Goal: Task Accomplishment & Management: Use online tool/utility

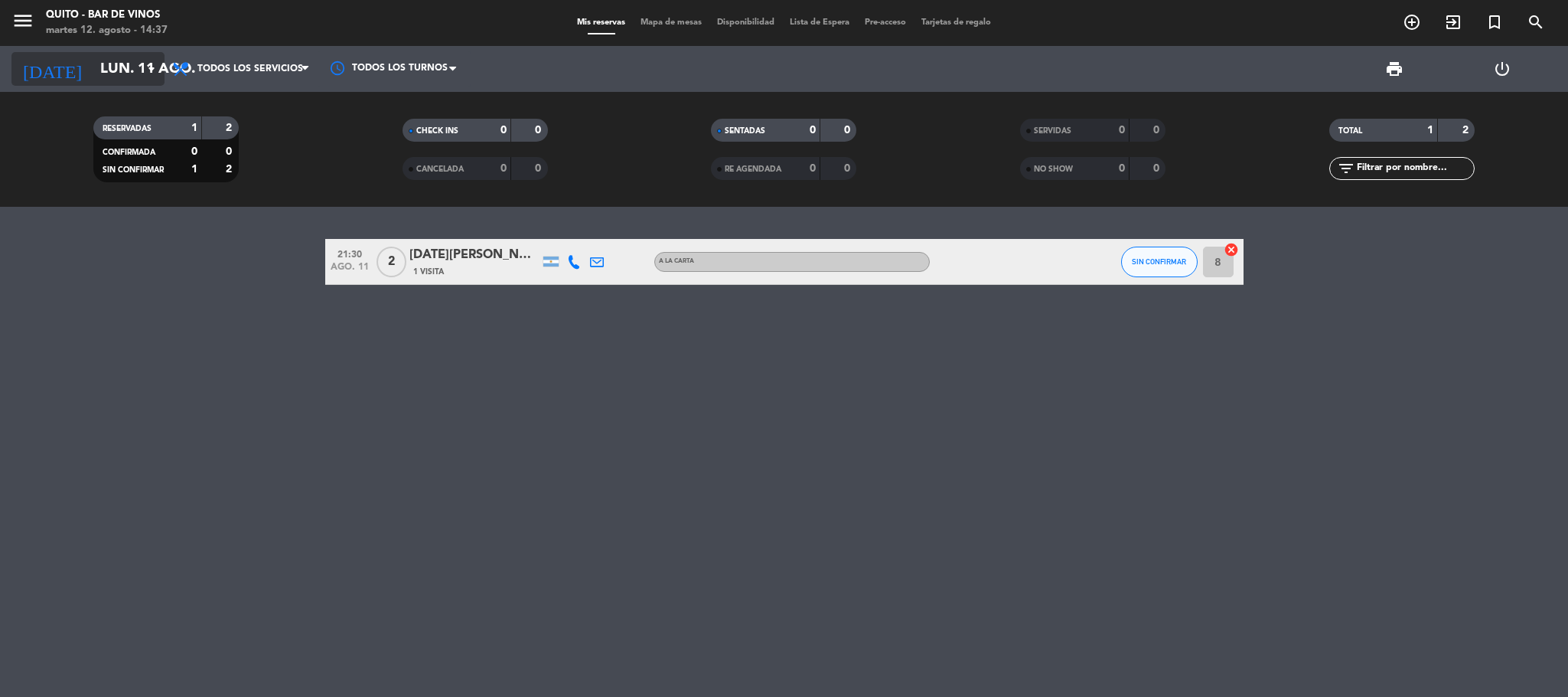
click at [136, 62] on input "lun. 11 ago." at bounding box center [185, 69] width 184 height 32
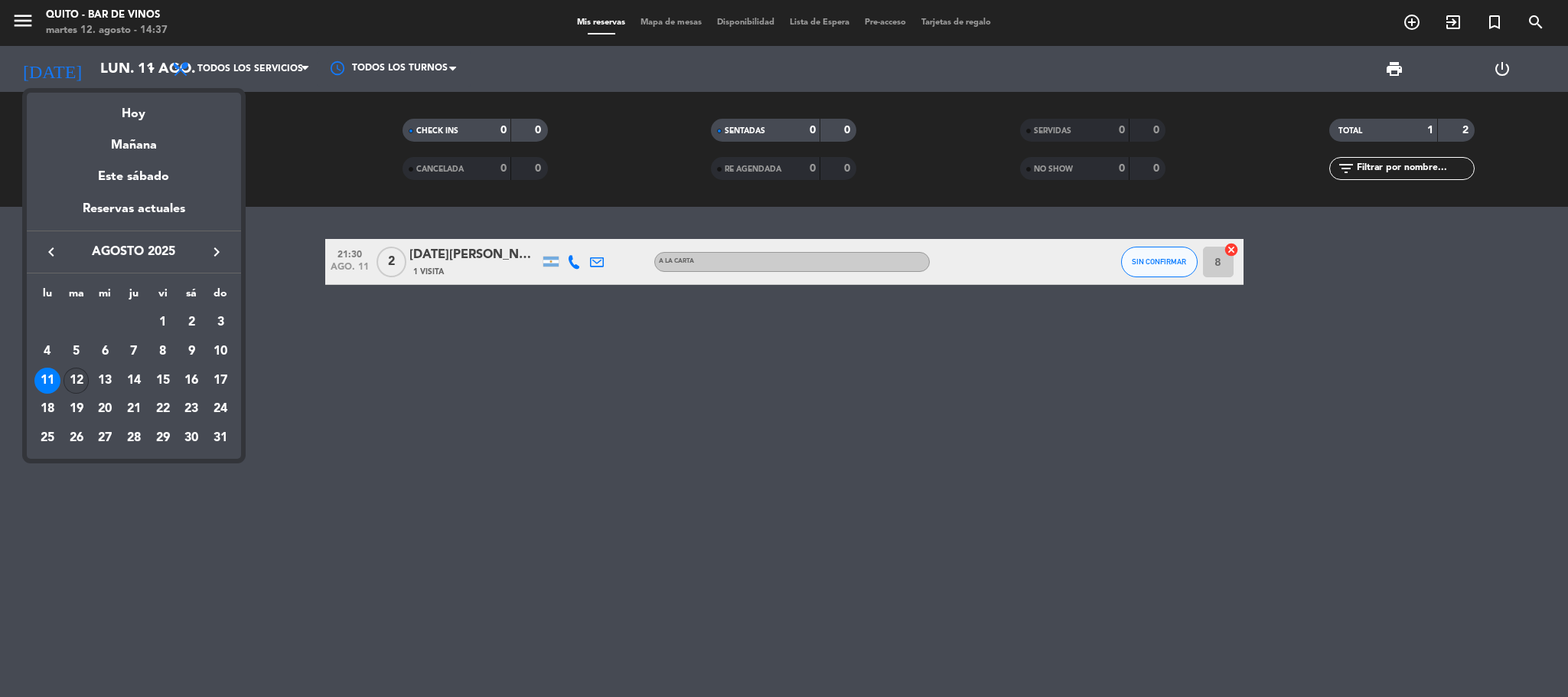
click at [72, 377] on div "12" at bounding box center [76, 381] width 26 height 26
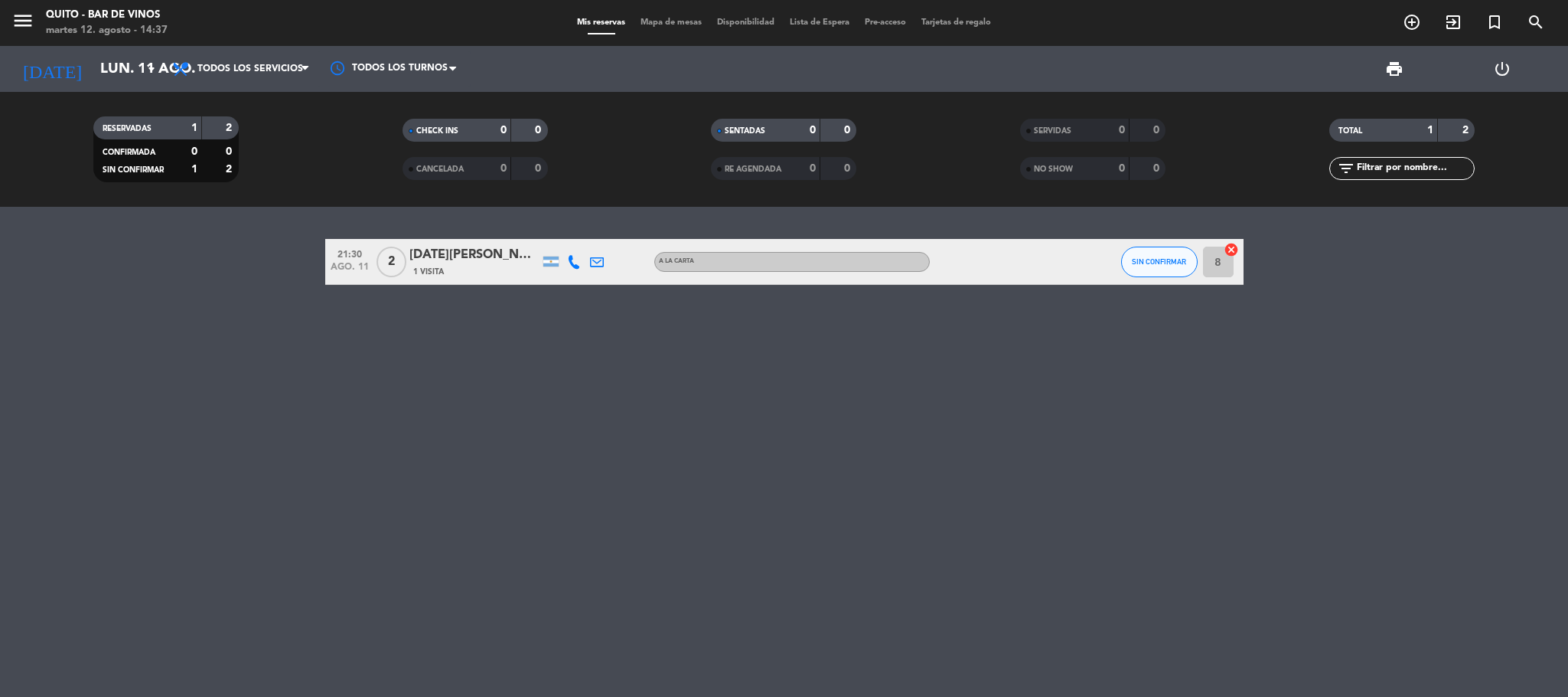
type input "[DATE]"
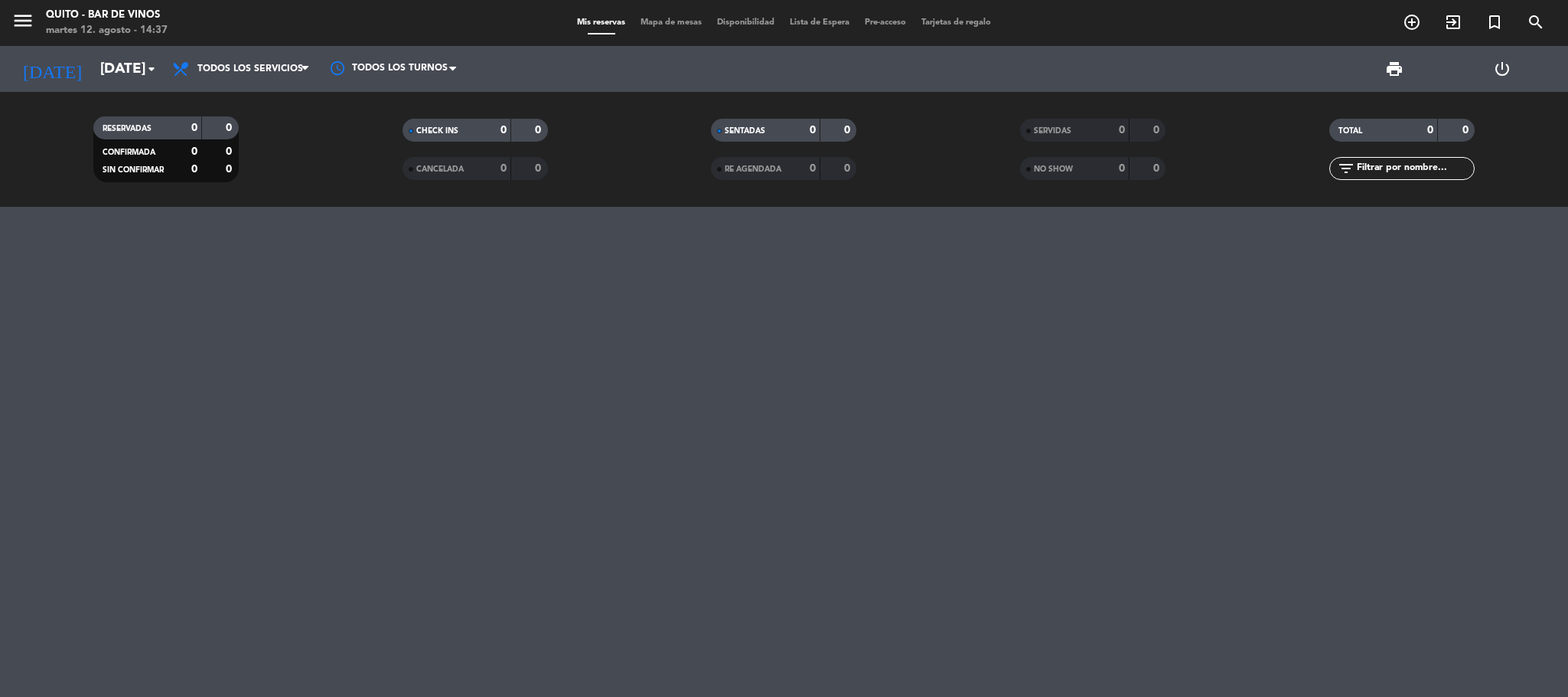
click at [322, 328] on div at bounding box center [784, 452] width 1568 height 490
click at [255, 64] on span "Todos los servicios" at bounding box center [251, 68] width 106 height 10
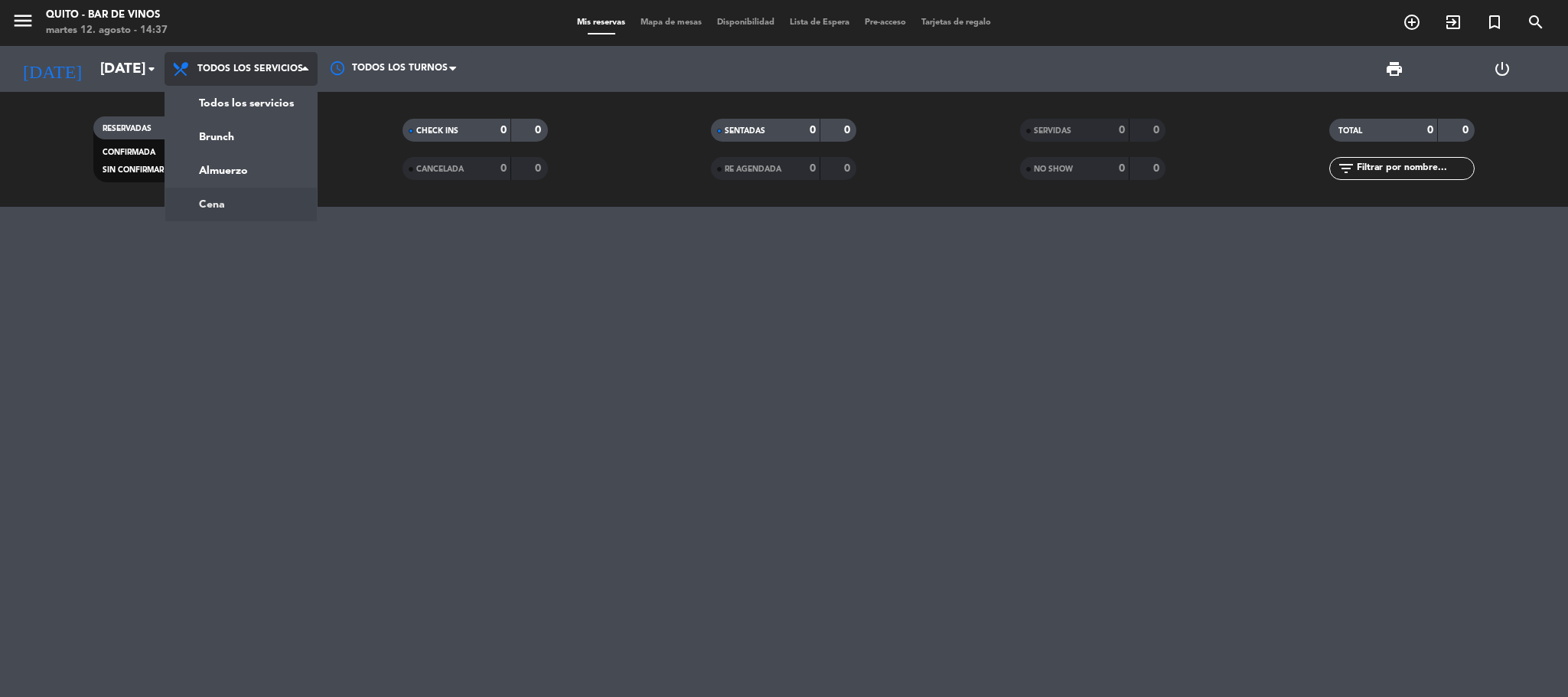
click at [233, 196] on div "menu Quito - Bar de Vinos [DATE] 12. agosto - 14:37 Mis reservas Mapa de mesas …" at bounding box center [784, 103] width 1568 height 207
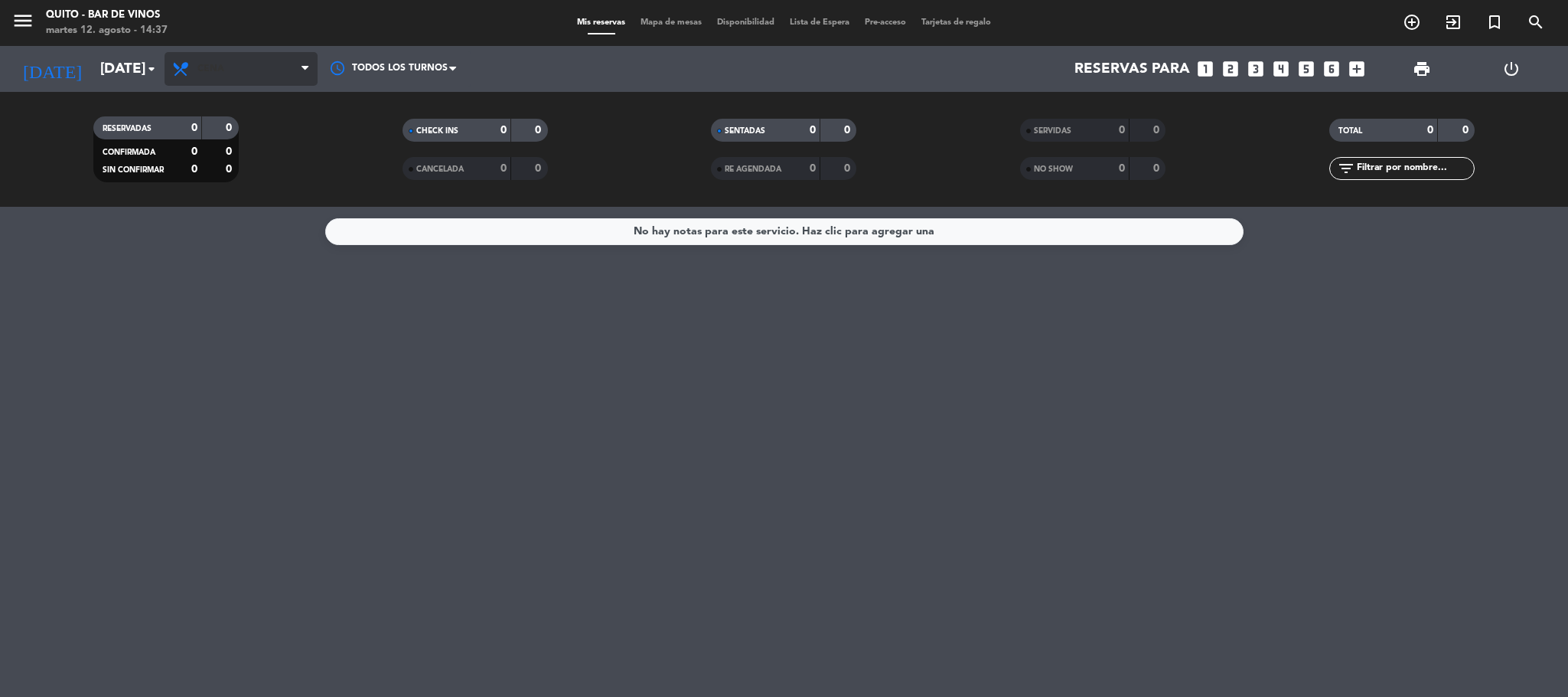
click at [223, 58] on span "Cena" at bounding box center [240, 69] width 153 height 34
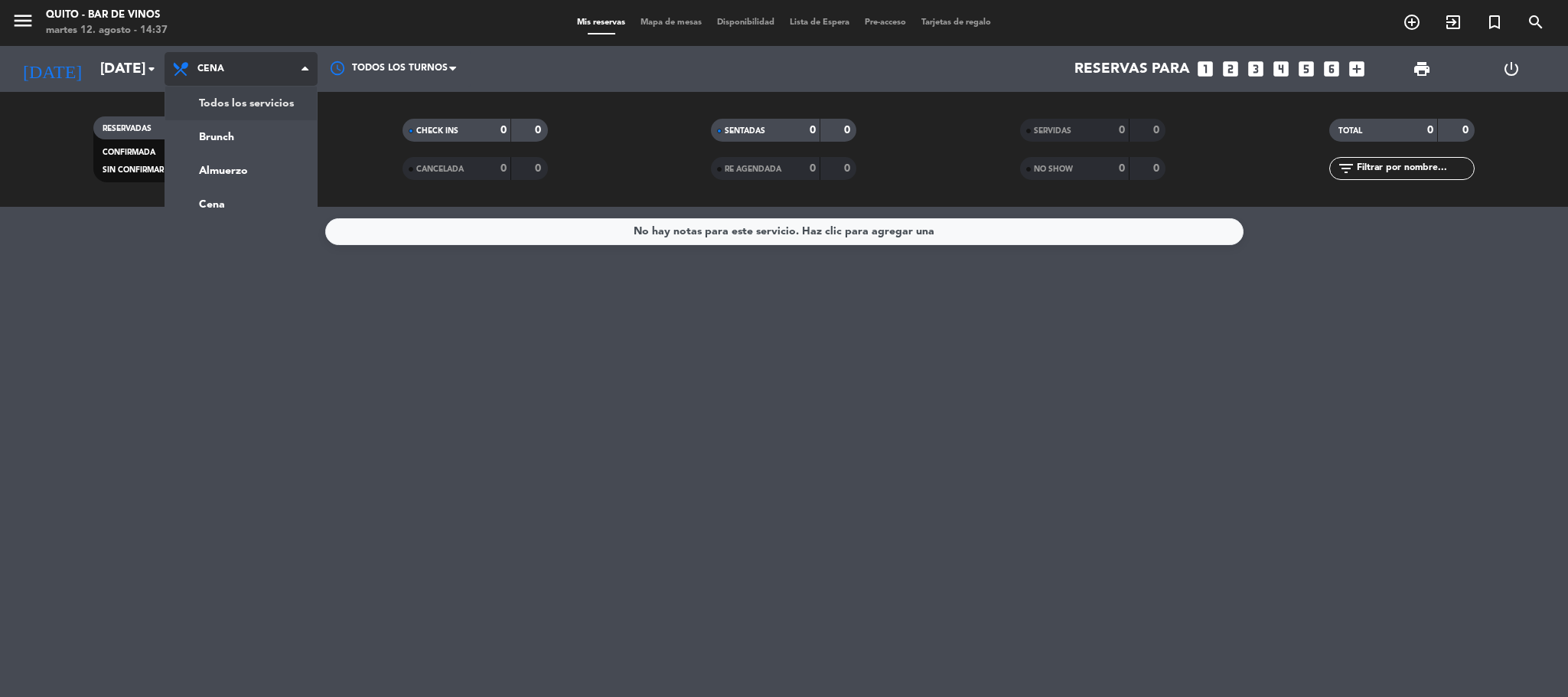
click at [232, 96] on div "menu Quito - Bar de Vinos [DATE] 12. agosto - 14:37 Mis reservas Mapa de mesas …" at bounding box center [784, 103] width 1568 height 207
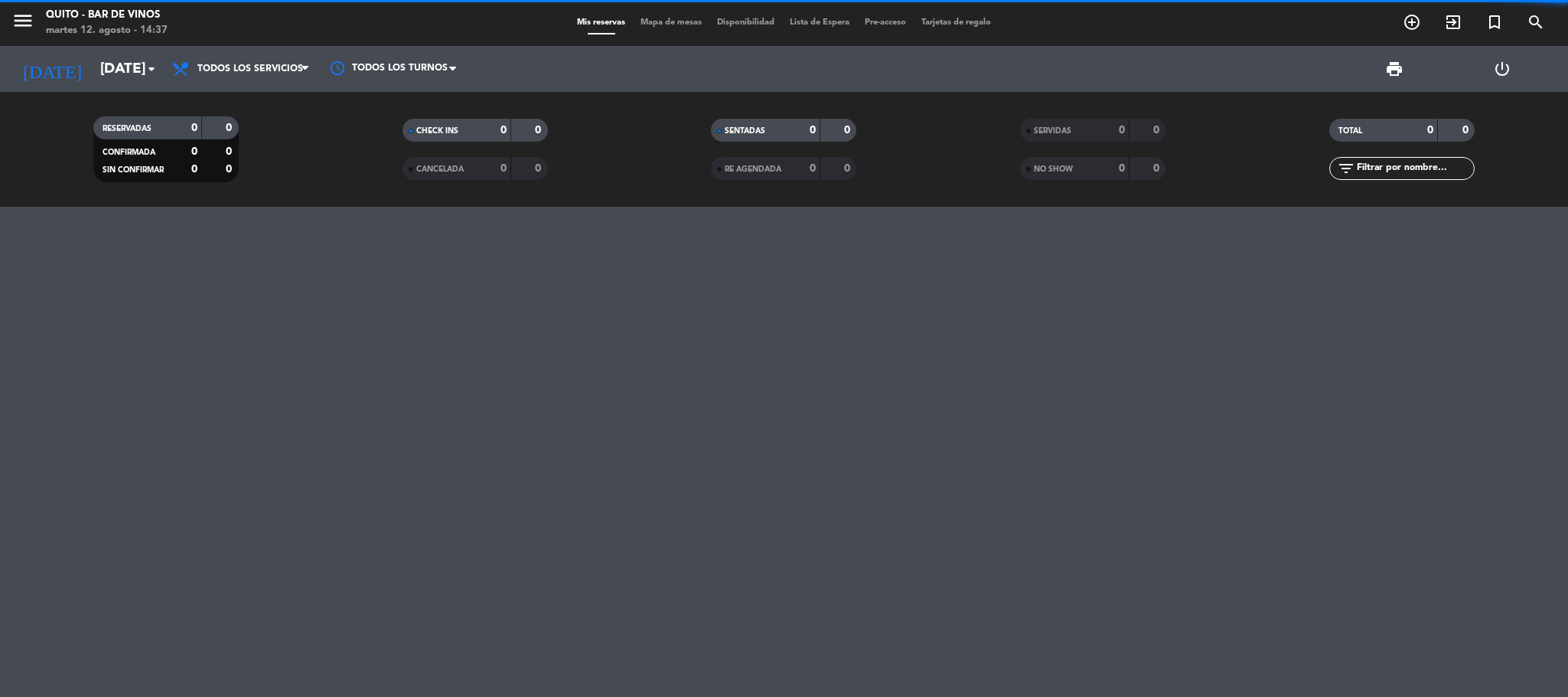
click at [281, 130] on filter-checkbox "RESERVADAS 0 0 CONFIRMADA 0 0 SIN CONFIRMAR 0 0" at bounding box center [166, 149] width 309 height 66
